Goal: Book appointment/travel/reservation

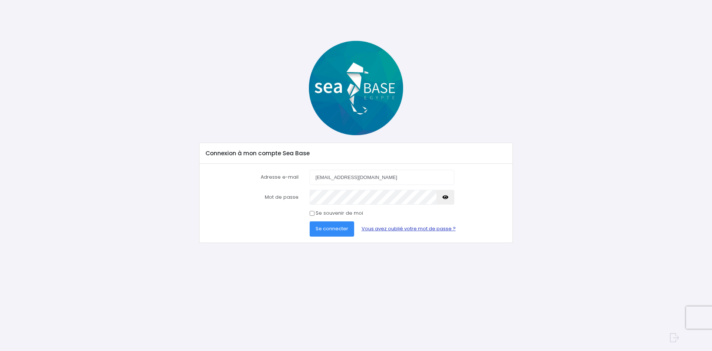
type input "[EMAIL_ADDRESS][DOMAIN_NAME]"
click at [310, 221] on button "Se connecter" at bounding box center [332, 228] width 45 height 15
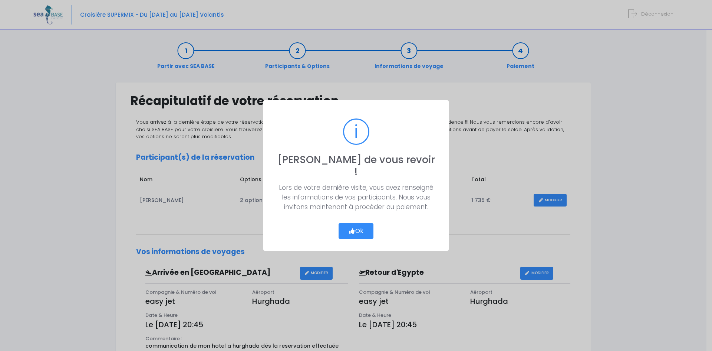
click at [353, 223] on button "Ok" at bounding box center [356, 231] width 35 height 16
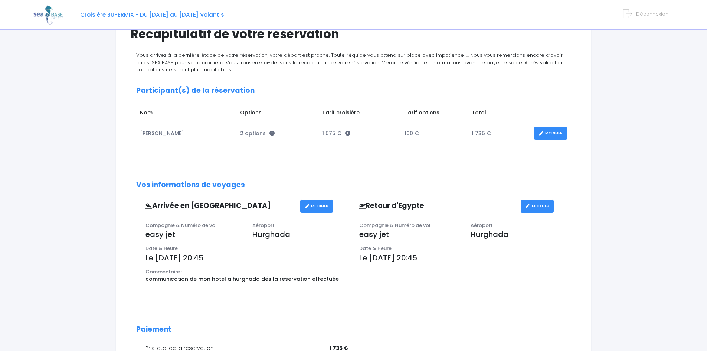
scroll to position [66, 0]
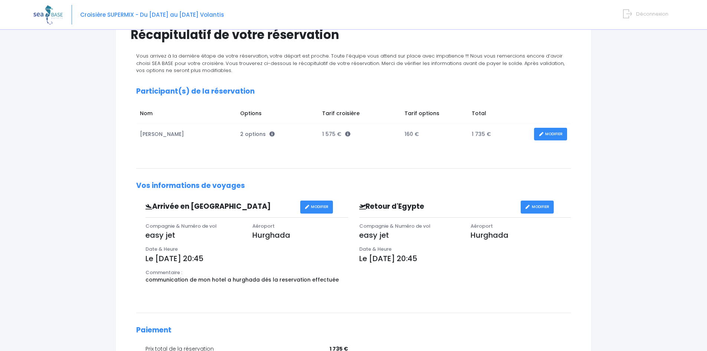
click at [542, 134] on icon at bounding box center [540, 134] width 5 height 0
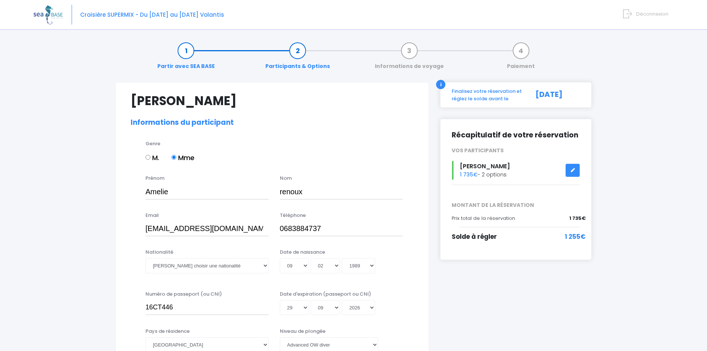
select select "PADI Advanced OW diver"
select select "40/41"
select select "XL"
select select "M"
click at [217, 265] on select "Veuillez choisir une nationalité Afghane Albanaise Algerienne Allemande America…" at bounding box center [206, 265] width 123 height 15
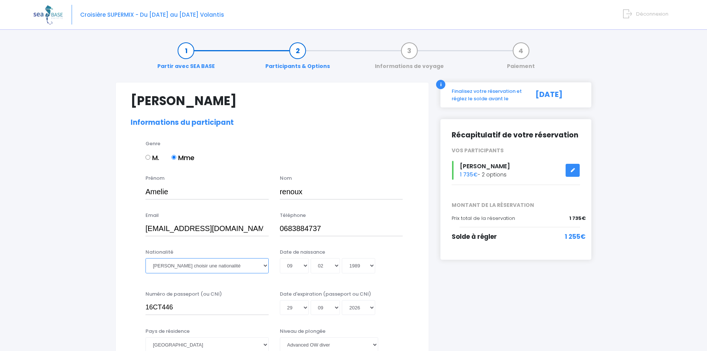
select select "Française"
click at [145, 258] on select "Veuillez choisir une nationalité Afghane Albanaise Algerienne Allemande America…" at bounding box center [206, 265] width 123 height 15
click at [411, 279] on div "Nationalité Veuillez choisir une nationalité Afghane Albanaise Algerienne Allem…" at bounding box center [272, 265] width 294 height 34
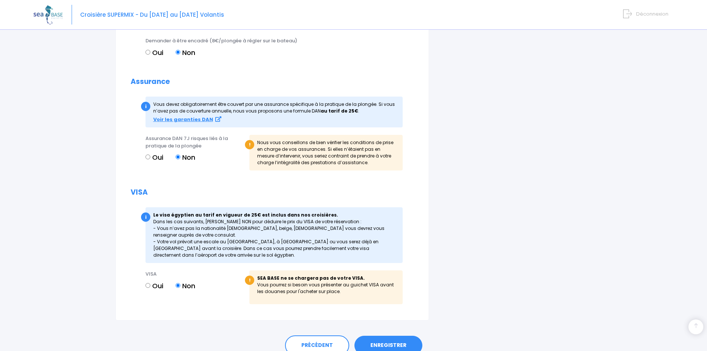
scroll to position [854, 0]
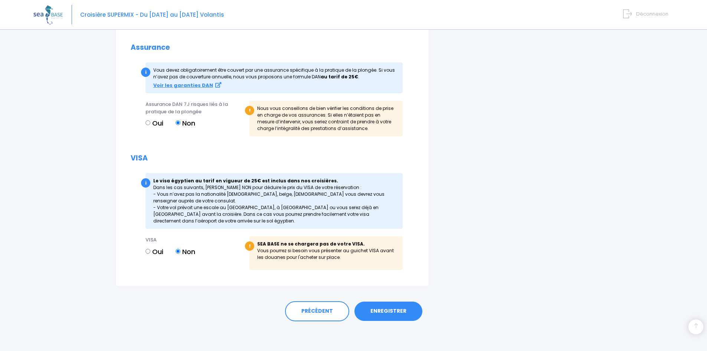
click at [400, 311] on link "ENREGISTRER" at bounding box center [388, 310] width 68 height 19
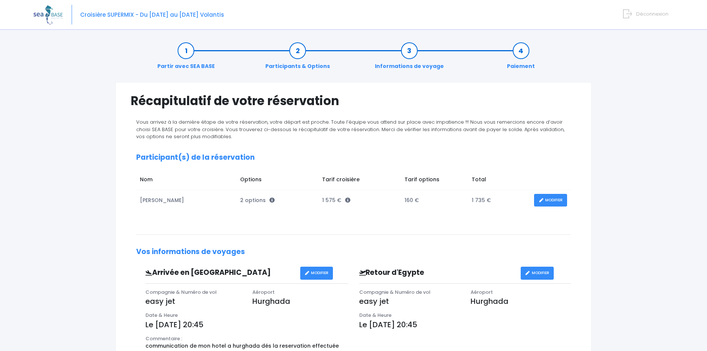
click at [47, 12] on img at bounding box center [47, 14] width 29 height 19
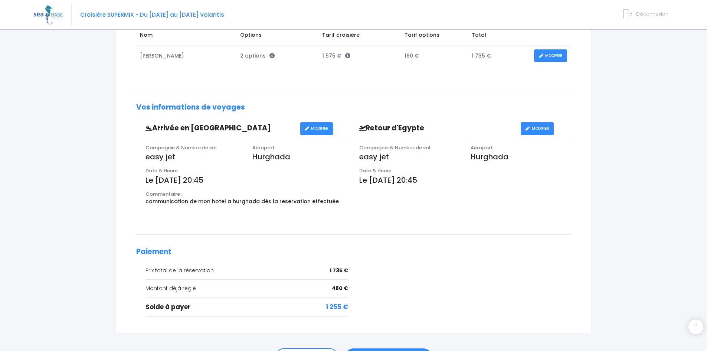
scroll to position [191, 0]
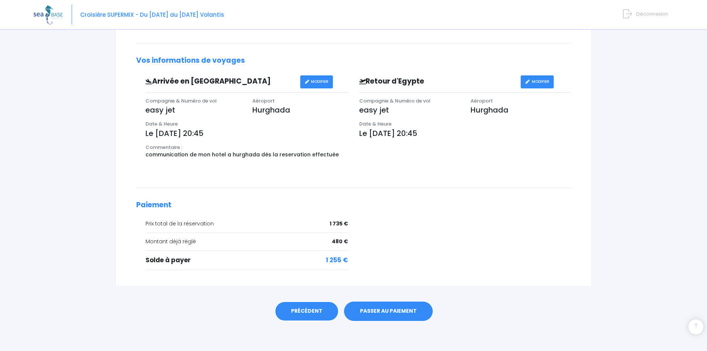
click at [297, 318] on link "PRÉCÉDENT" at bounding box center [307, 311] width 64 height 20
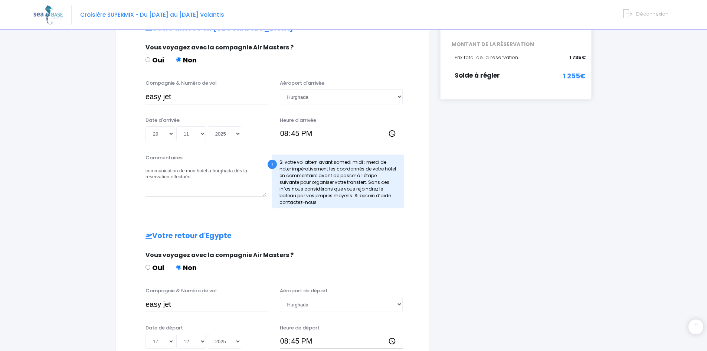
scroll to position [301, 0]
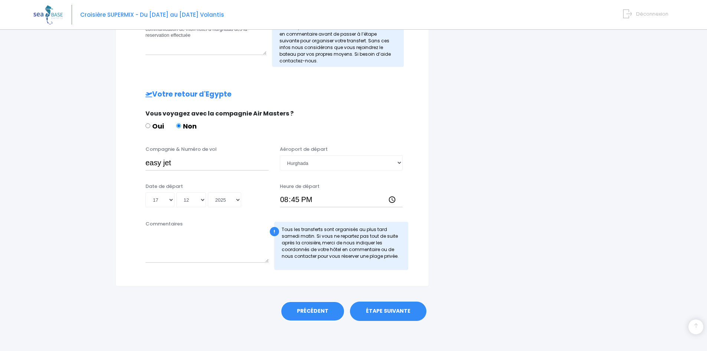
click at [309, 313] on link "PRÉCÉDENT" at bounding box center [313, 311] width 64 height 20
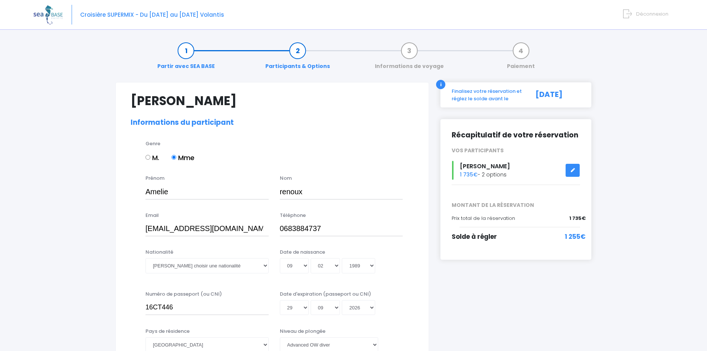
select select "PADI Advanced OW diver"
select select "40/41"
select select "XL"
select select "M"
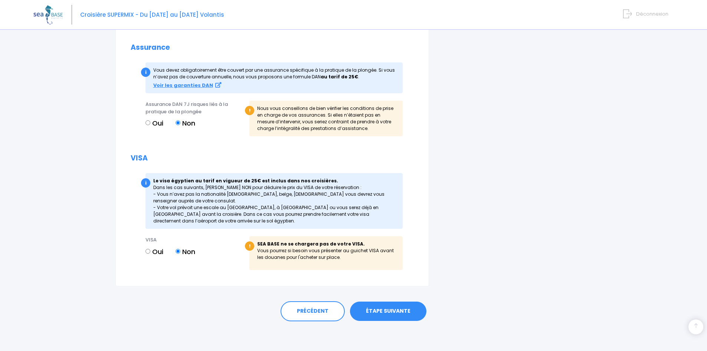
scroll to position [854, 0]
click at [191, 85] on strong "Voir les garanties DAN" at bounding box center [183, 85] width 60 height 7
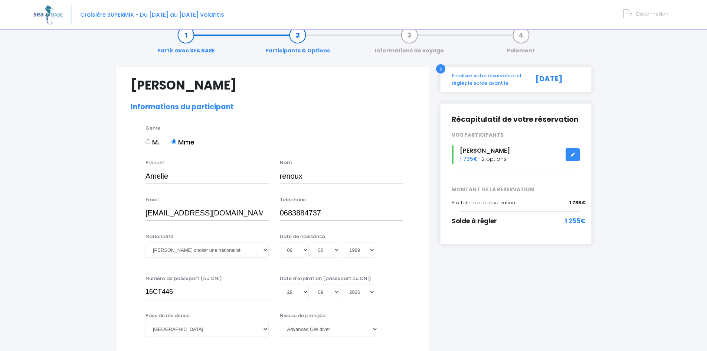
scroll to position [0, 0]
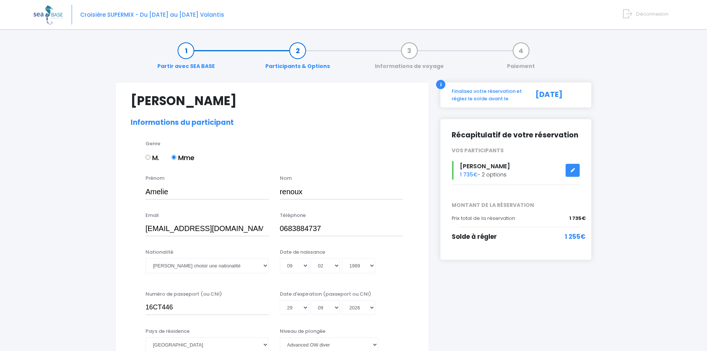
click at [650, 15] on span "Déconnexion" at bounding box center [652, 13] width 32 height 7
